Goal: Task Accomplishment & Management: Manage account settings

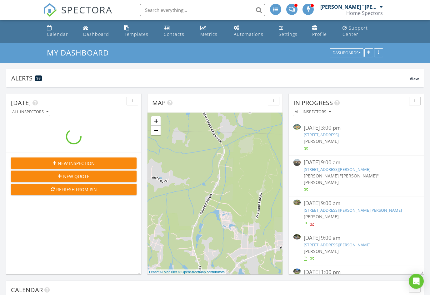
scroll to position [134, 135]
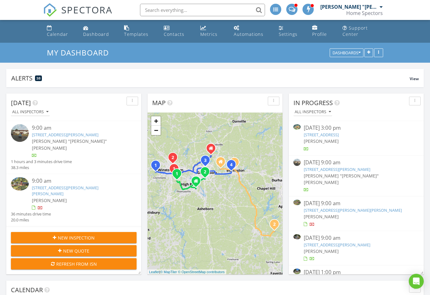
click at [128, 32] on div "Templates" at bounding box center [136, 34] width 24 height 6
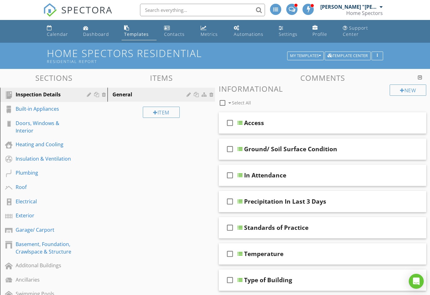
click at [379, 56] on div "button" at bounding box center [377, 56] width 6 height 4
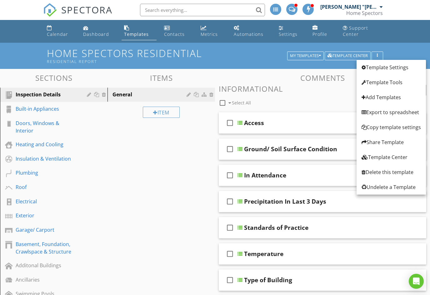
click at [402, 94] on div "Add Templates" at bounding box center [390, 97] width 59 height 7
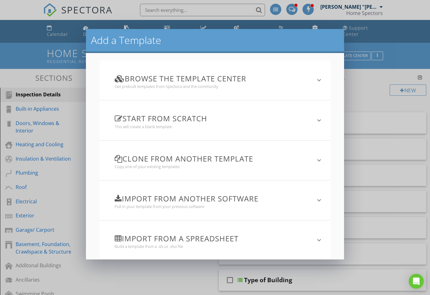
click at [302, 233] on div "Import from a spreadsheet Build a template from a .xls or .xlsx file" at bounding box center [211, 241] width 208 height 32
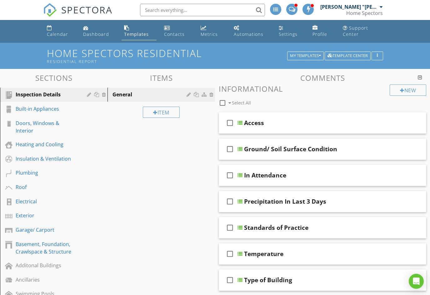
click at [19, 52] on div at bounding box center [215, 147] width 430 height 295
click at [319, 54] on icon "button" at bounding box center [320, 56] width 2 height 4
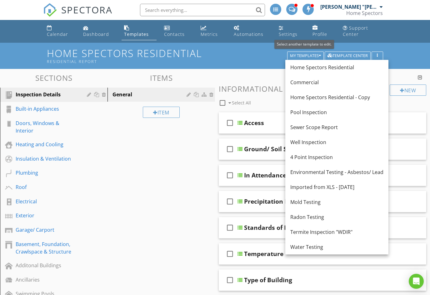
click at [355, 186] on div "Imported from XLS - [DATE]" at bounding box center [336, 187] width 93 height 7
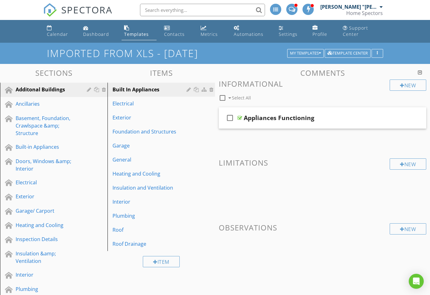
click at [382, 51] on button "button" at bounding box center [377, 53] width 12 height 9
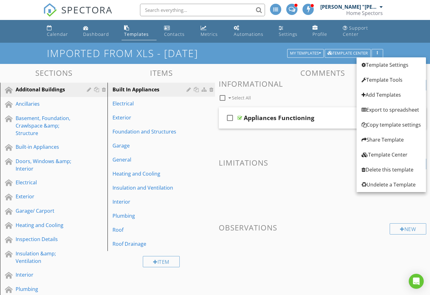
click at [405, 169] on div "Delete this template" at bounding box center [390, 169] width 59 height 7
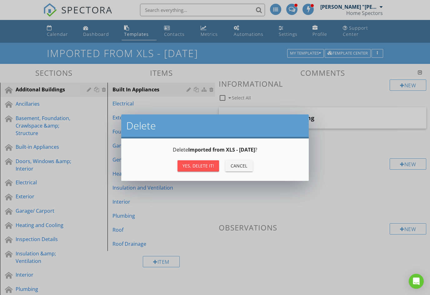
click at [216, 164] on button "Yes, Delete it!" at bounding box center [198, 166] width 42 height 11
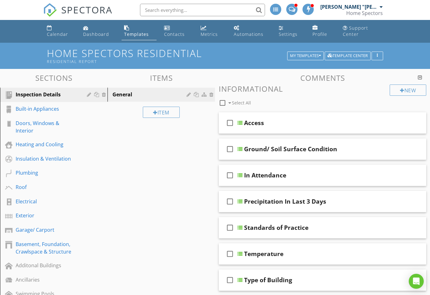
click at [321, 54] on icon "button" at bounding box center [320, 56] width 2 height 4
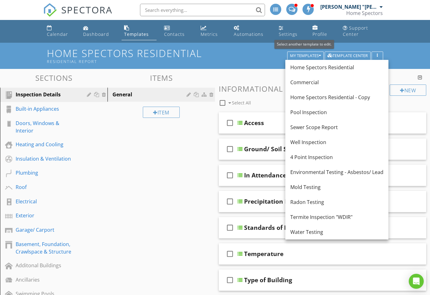
click at [363, 98] on div "Home Spectors Residential - Copy" at bounding box center [336, 97] width 93 height 7
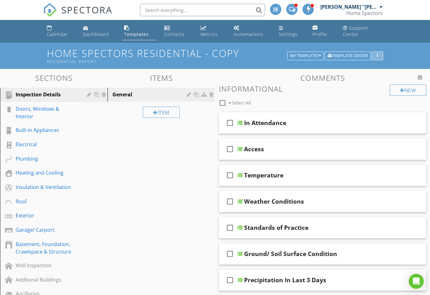
click at [381, 56] on button "button" at bounding box center [377, 56] width 12 height 9
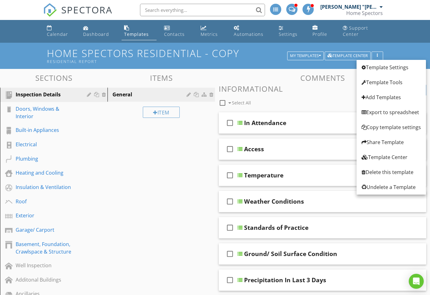
click at [409, 172] on div "Delete this template" at bounding box center [390, 172] width 59 height 7
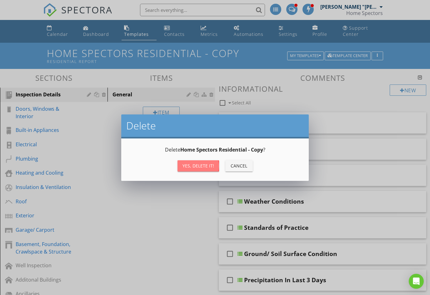
click at [206, 163] on div "Yes, Delete it!" at bounding box center [198, 166] width 32 height 7
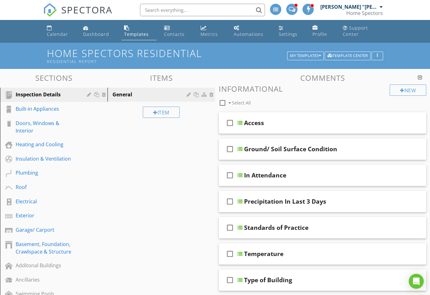
click at [26, 108] on div "Built-in Appliances" at bounding box center [47, 108] width 62 height 7
